Goal: Task Accomplishment & Management: Manage account settings

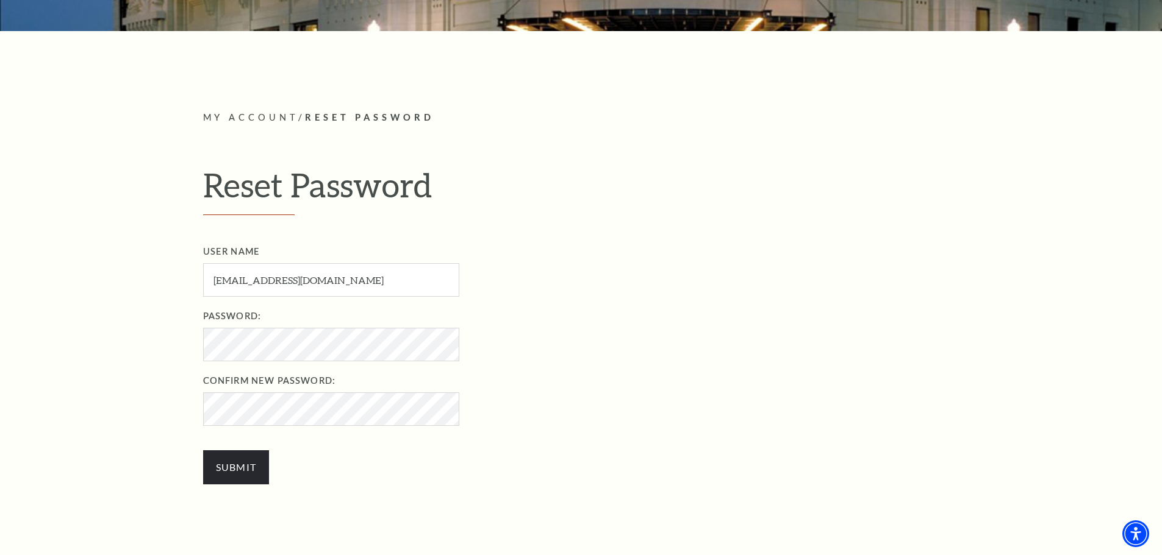
scroll to position [305, 0]
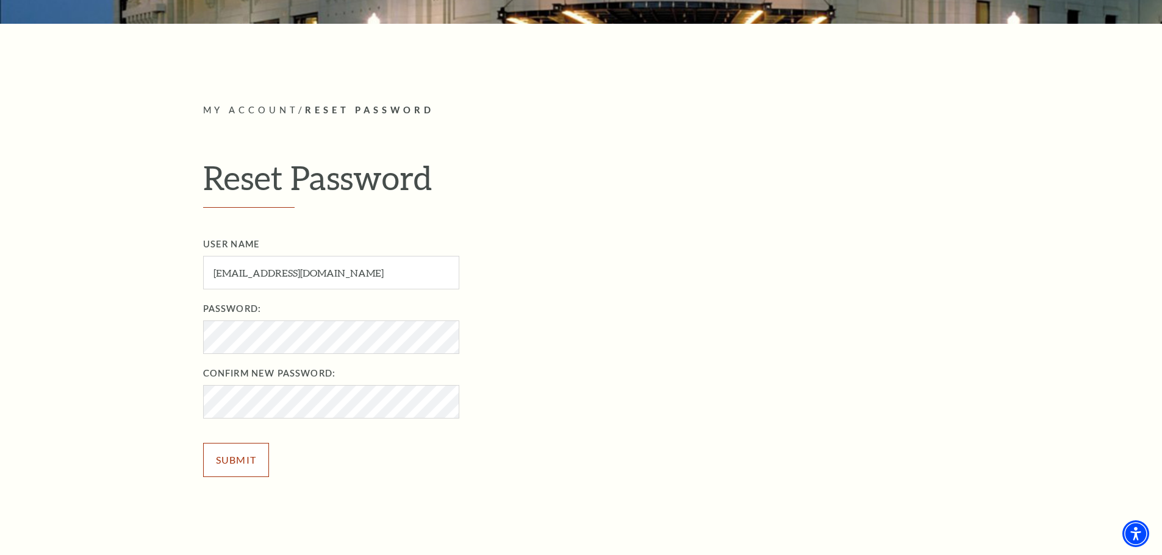
click at [239, 459] on input "Submit" at bounding box center [236, 460] width 66 height 34
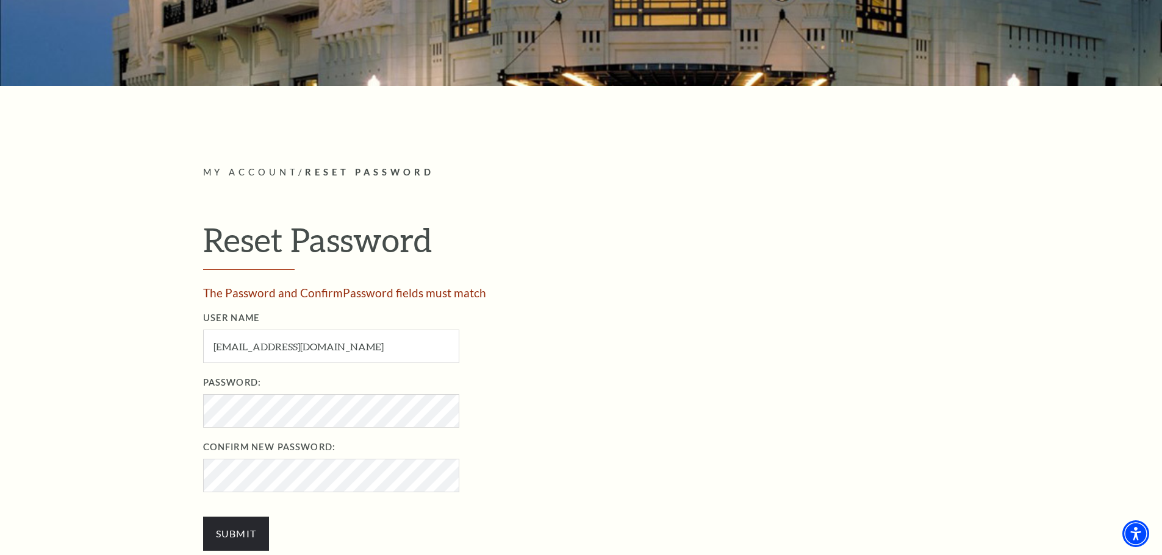
scroll to position [244, 0]
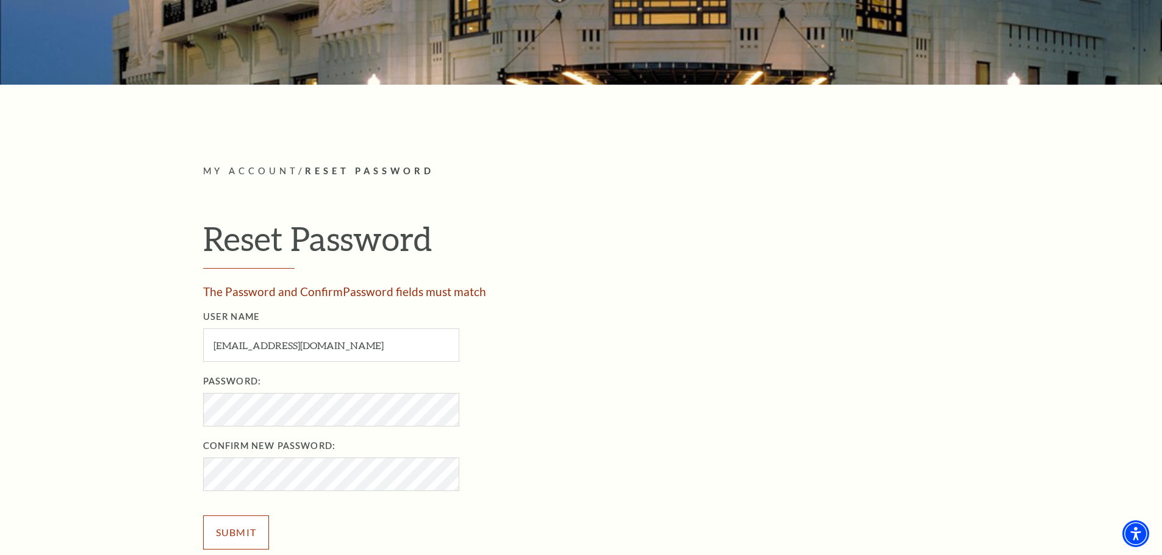
click at [233, 532] on input "Submit" at bounding box center [236, 533] width 66 height 34
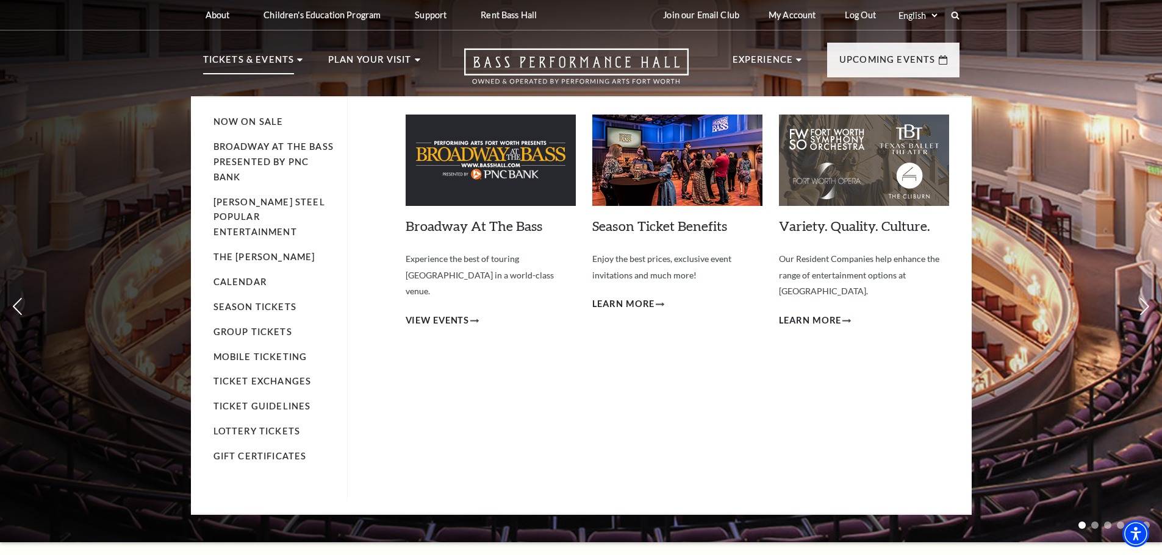
click at [294, 59] on li "Tickets & Events Now On Sale Broadway At The Bass presented by PNC Bank Irwin S…" at bounding box center [253, 74] width 100 height 44
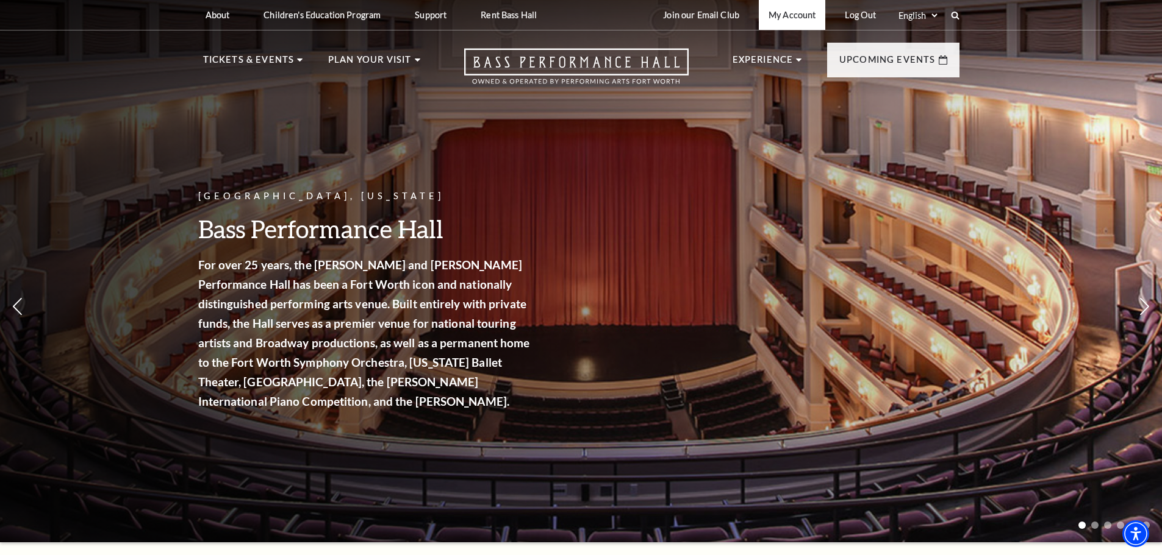
click at [793, 17] on link "My Account" at bounding box center [792, 15] width 66 height 30
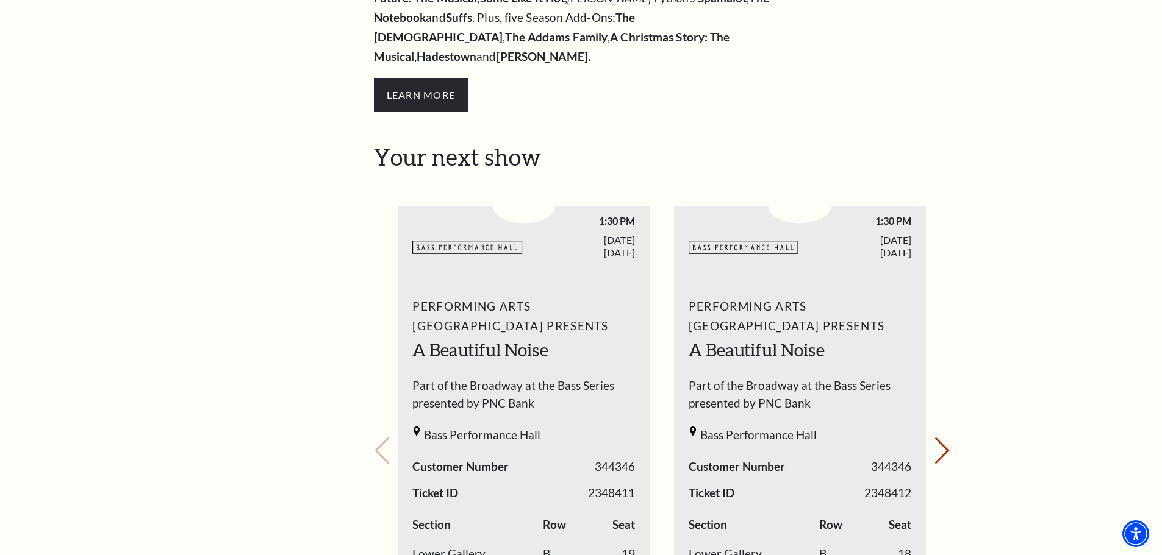
scroll to position [366, 0]
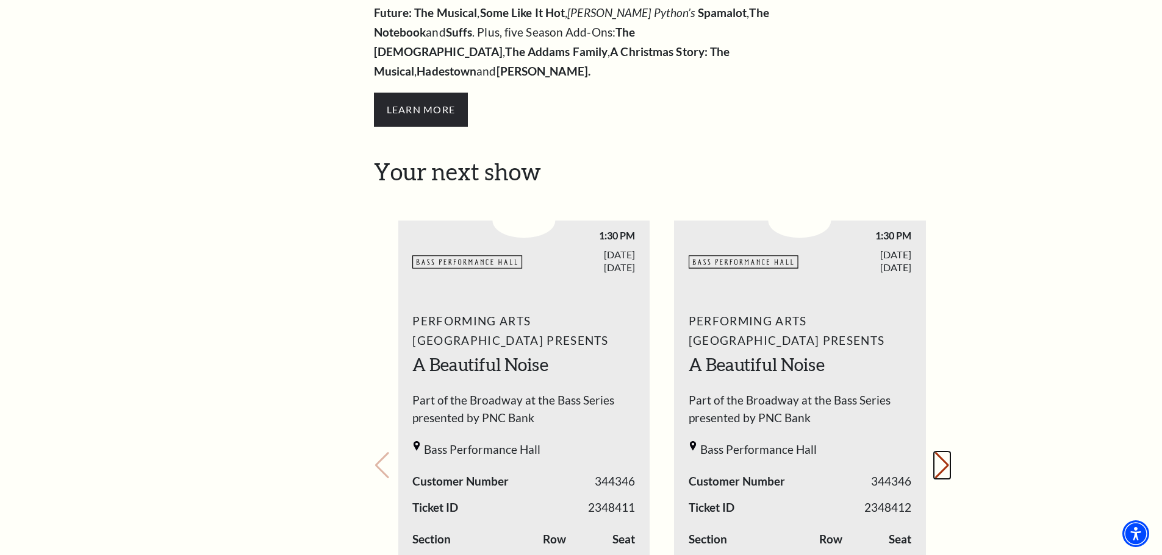
click at [945, 452] on button "Next slide." at bounding box center [941, 465] width 16 height 27
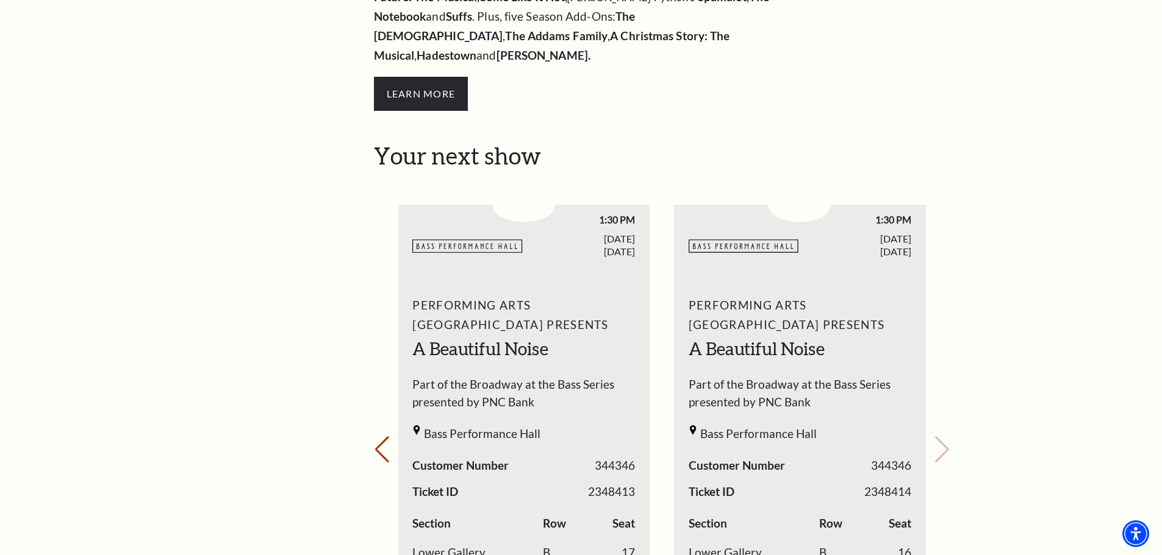
scroll to position [427, 0]
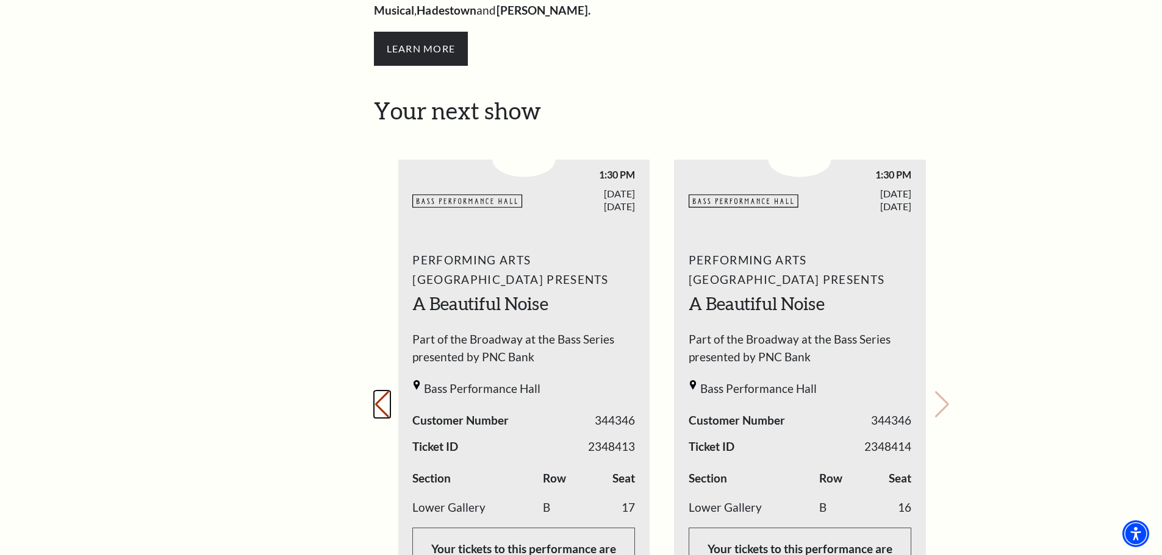
click at [378, 391] on button "Previous slide." at bounding box center [382, 404] width 16 height 27
click at [944, 391] on button "Next slide." at bounding box center [941, 404] width 16 height 27
click at [382, 391] on button "Previous slide." at bounding box center [382, 404] width 16 height 27
click at [382, 387] on div "Your next show Previous slide. Next slide." at bounding box center [662, 388] width 576 height 582
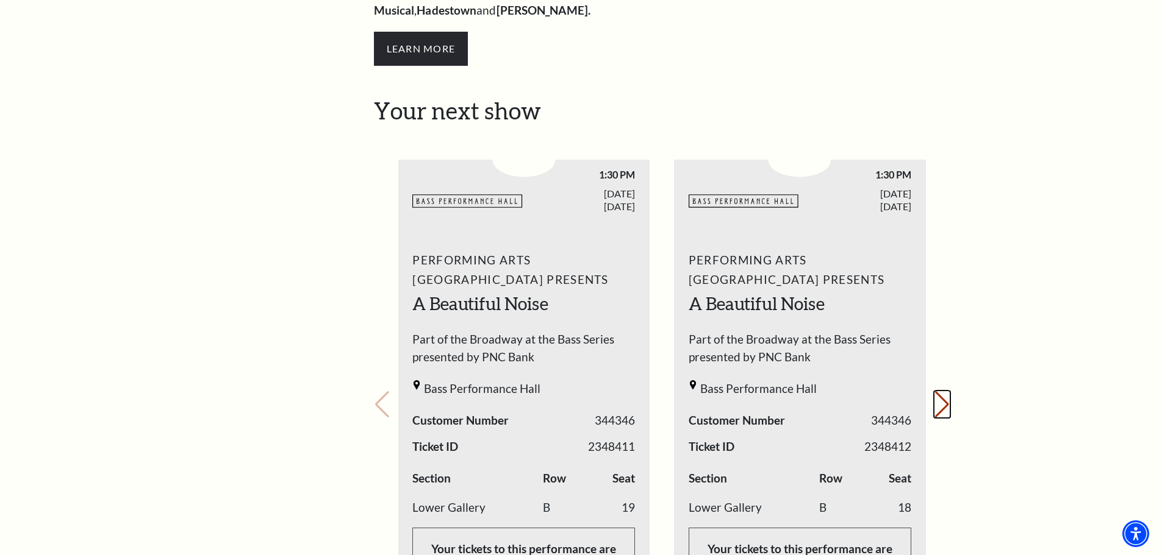
click at [940, 391] on button "Next slide." at bounding box center [941, 404] width 16 height 27
click at [385, 391] on button "Previous slide." at bounding box center [382, 404] width 16 height 27
click at [385, 384] on div "Your next show Previous slide. Next slide." at bounding box center [662, 388] width 576 height 582
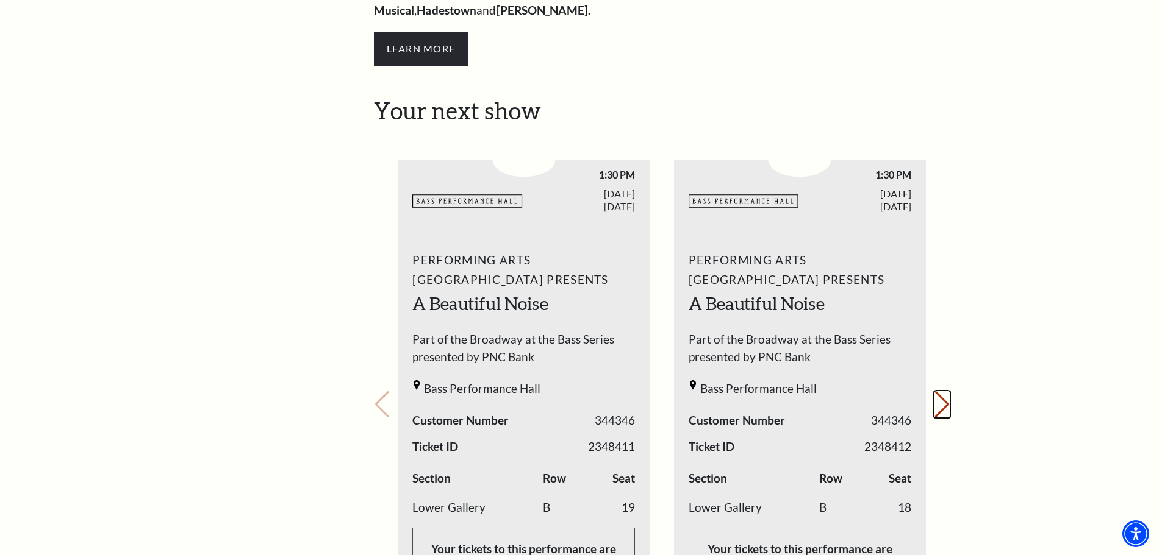
click at [948, 391] on button "Next slide." at bounding box center [941, 404] width 16 height 27
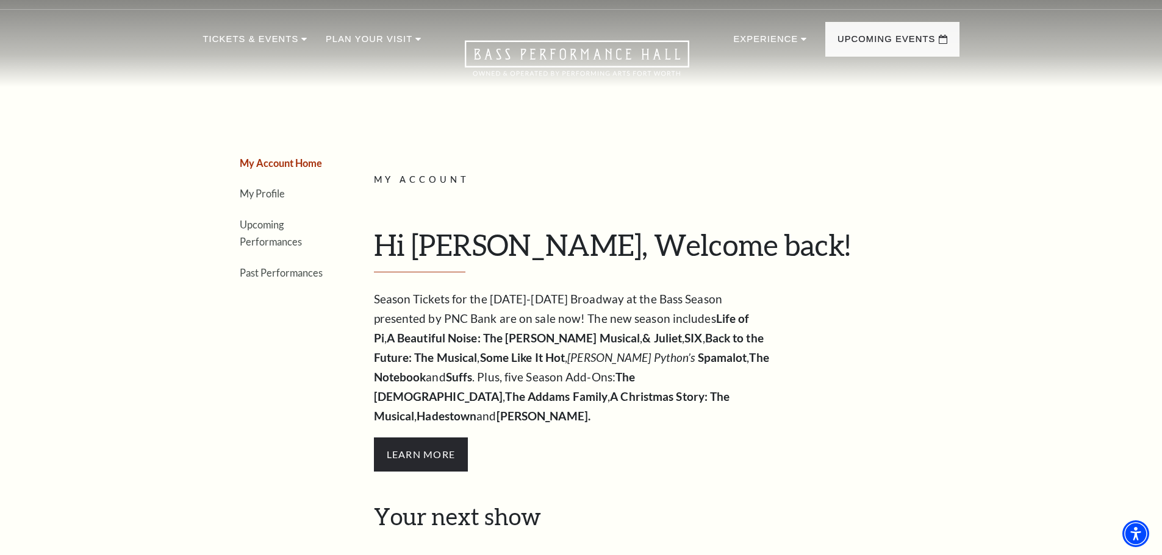
scroll to position [0, 0]
